Goal: Task Accomplishment & Management: Complete application form

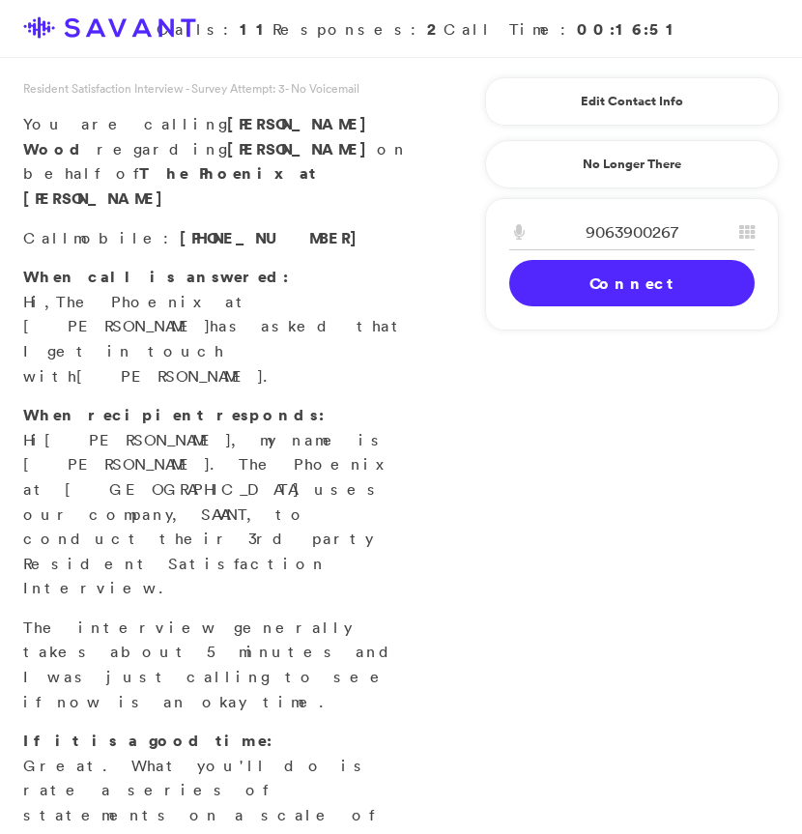
click at [616, 273] on link "Connect" at bounding box center [632, 283] width 246 height 46
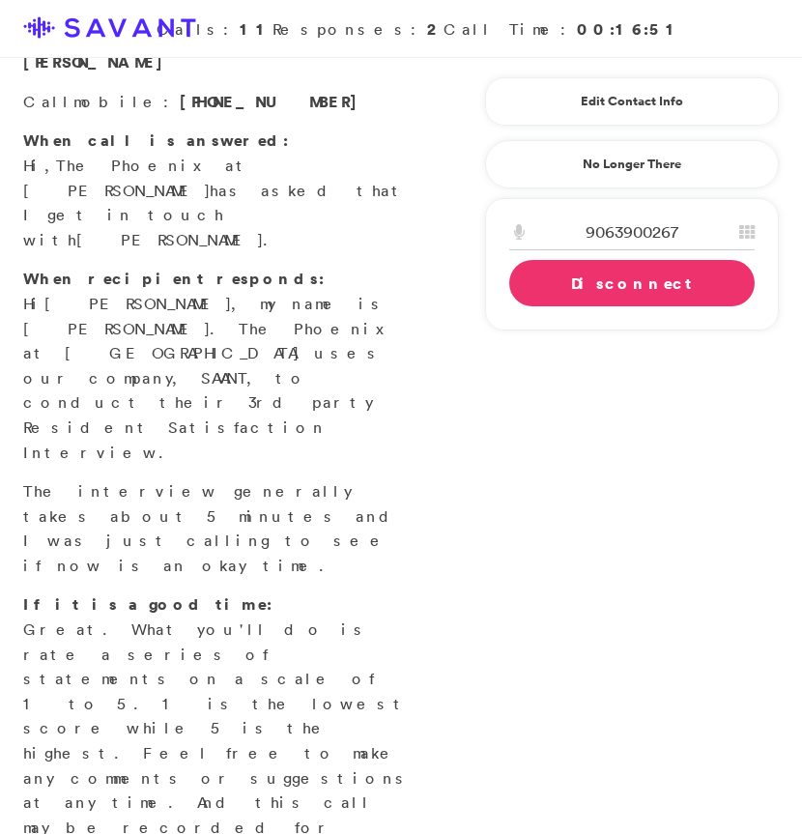
scroll to position [196, 0]
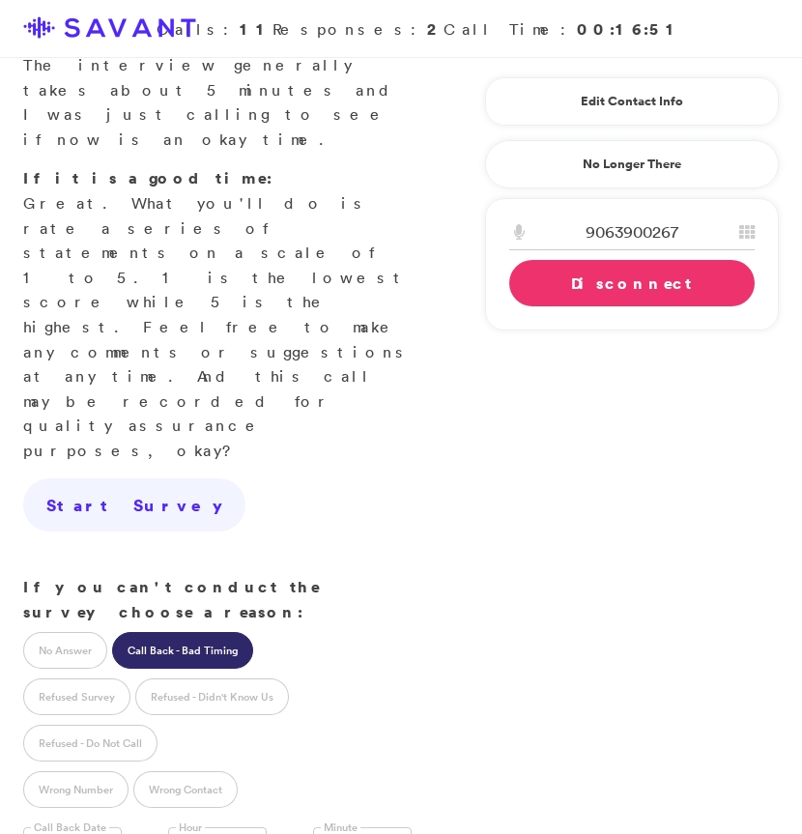
scroll to position [621, 0]
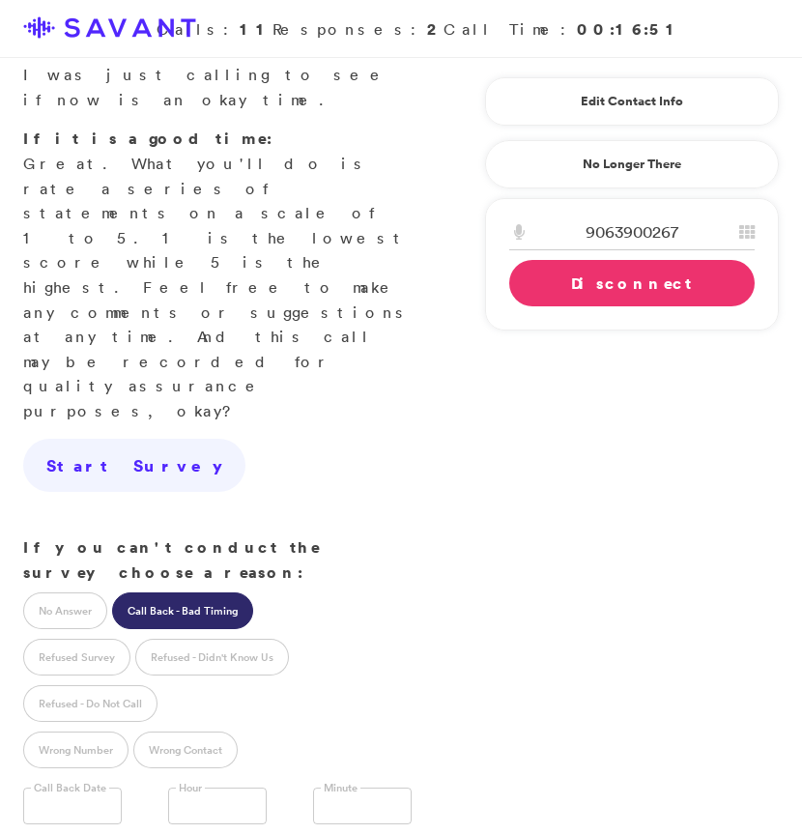
click at [83, 788] on input "text" at bounding box center [72, 806] width 99 height 37
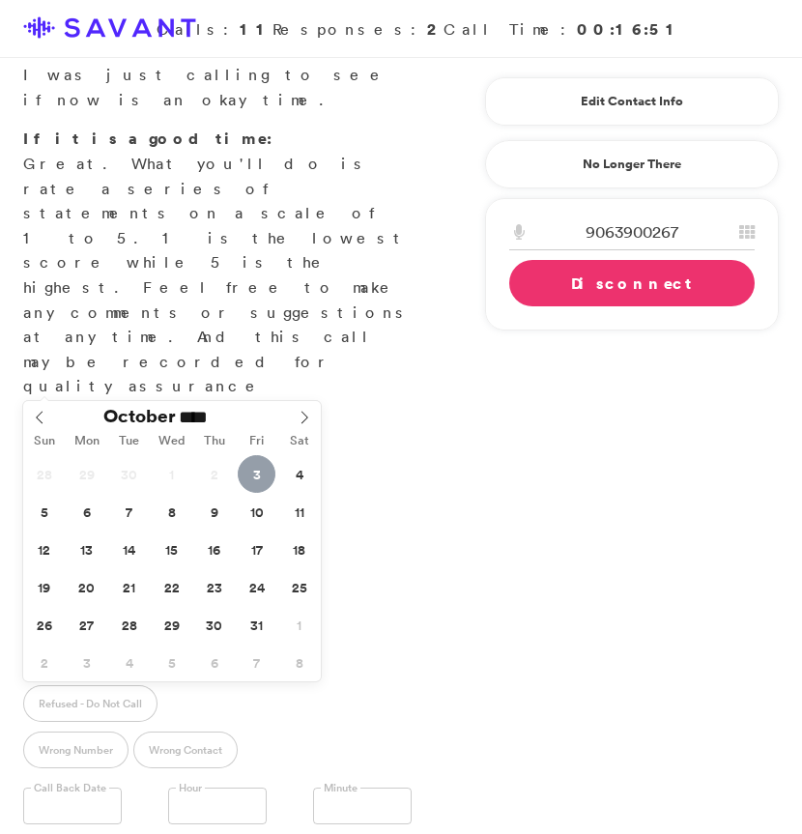
type input "**********"
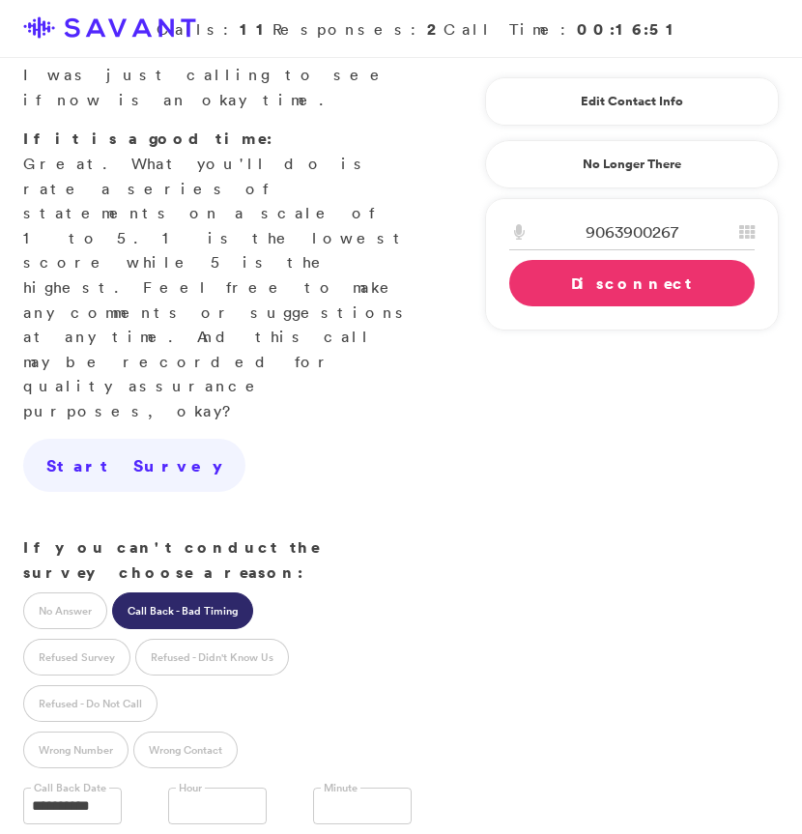
click at [659, 291] on link "Disconnect" at bounding box center [632, 283] width 246 height 46
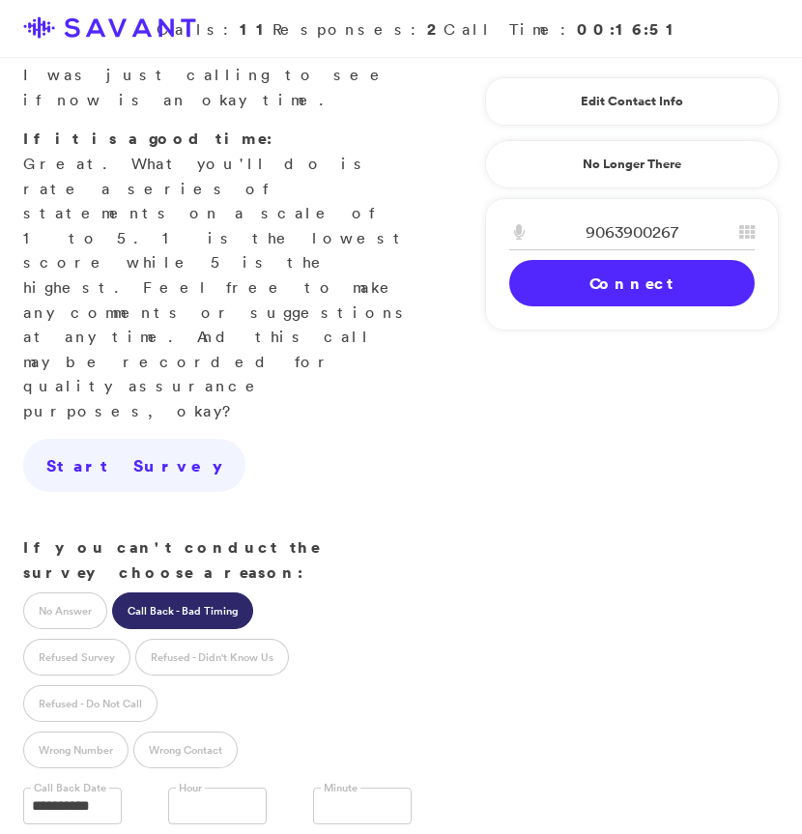
click at [225, 788] on link at bounding box center [217, 806] width 99 height 37
click at [362, 788] on link at bounding box center [362, 806] width 99 height 37
